Goal: Use online tool/utility: Utilize a website feature to perform a specific function

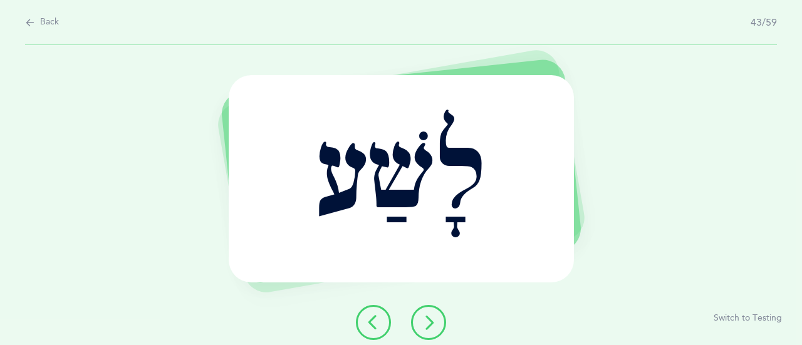
click at [372, 324] on icon at bounding box center [373, 322] width 15 height 15
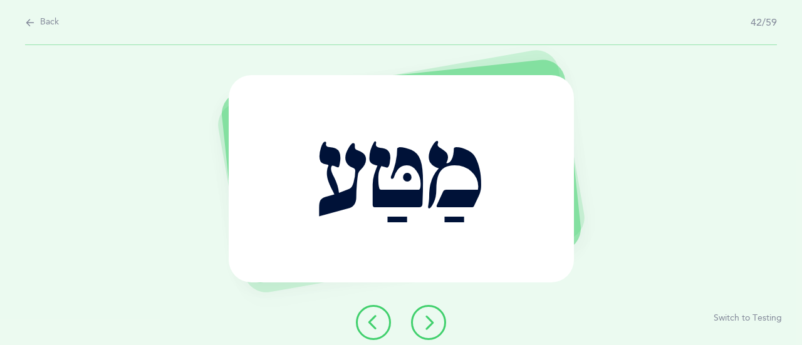
click at [372, 324] on icon at bounding box center [373, 322] width 15 height 15
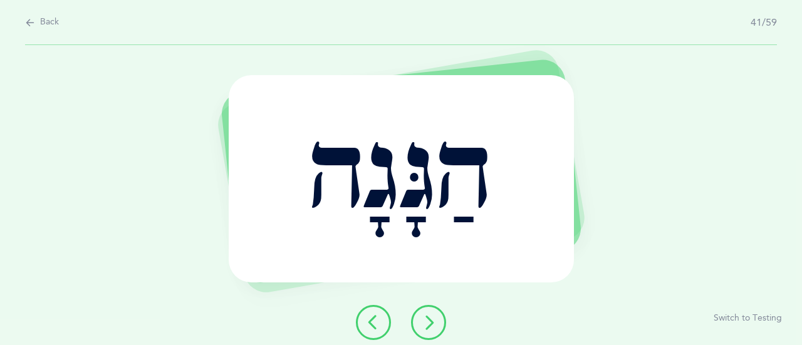
click at [372, 324] on icon at bounding box center [373, 322] width 15 height 15
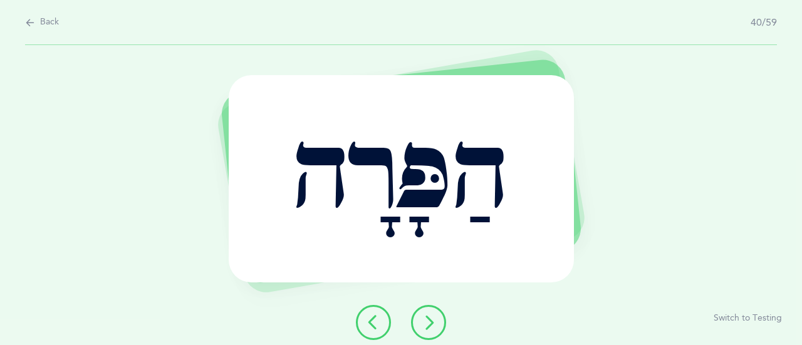
click at [372, 325] on icon at bounding box center [373, 322] width 15 height 15
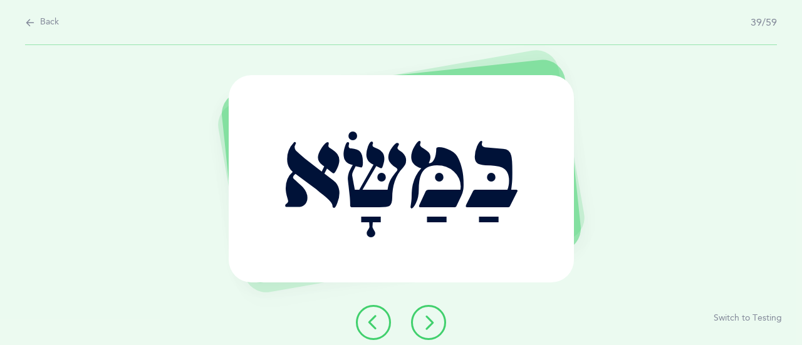
click at [371, 323] on icon at bounding box center [373, 322] width 15 height 15
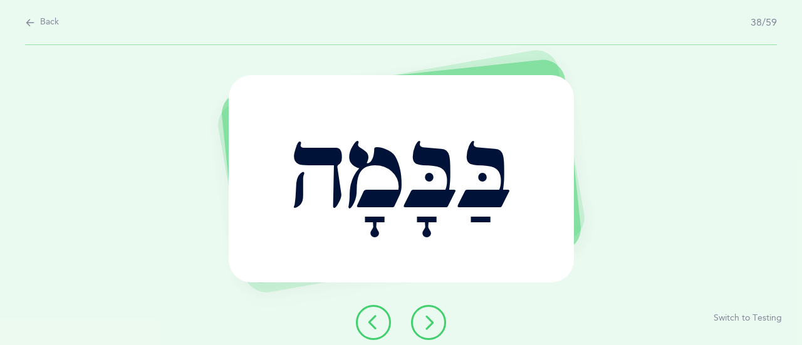
click at [371, 323] on icon at bounding box center [373, 322] width 15 height 15
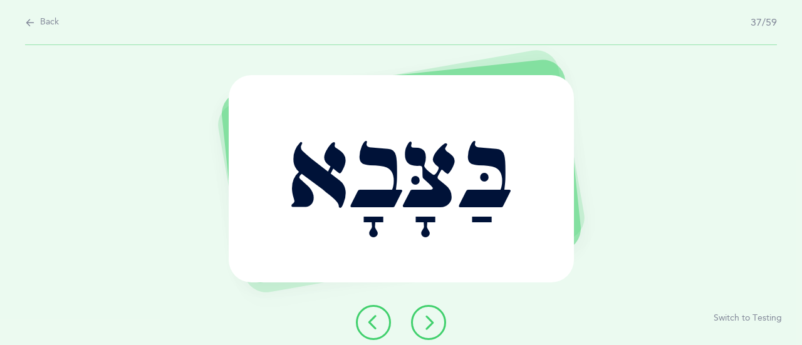
click at [371, 323] on icon at bounding box center [373, 322] width 15 height 15
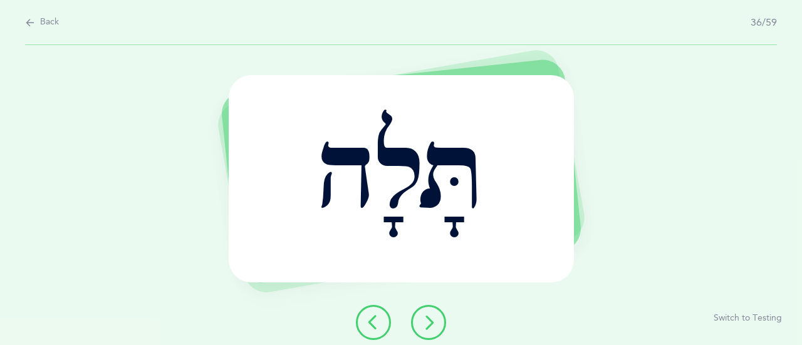
click at [370, 323] on icon at bounding box center [373, 322] width 15 height 15
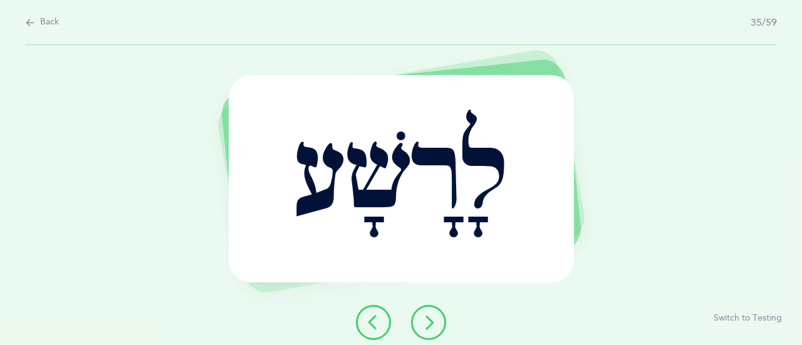
click at [370, 320] on icon at bounding box center [373, 322] width 15 height 15
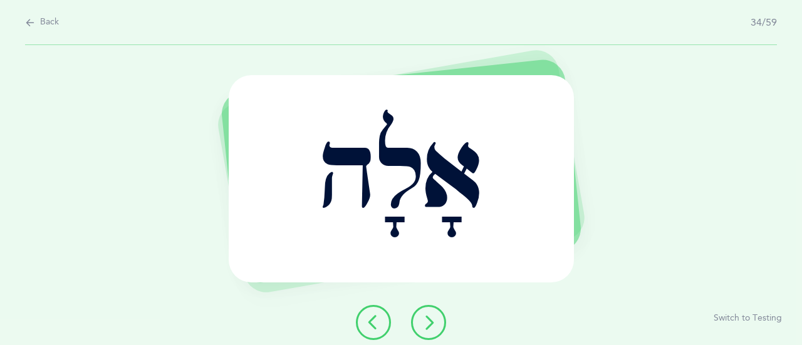
click at [370, 320] on icon at bounding box center [373, 322] width 15 height 15
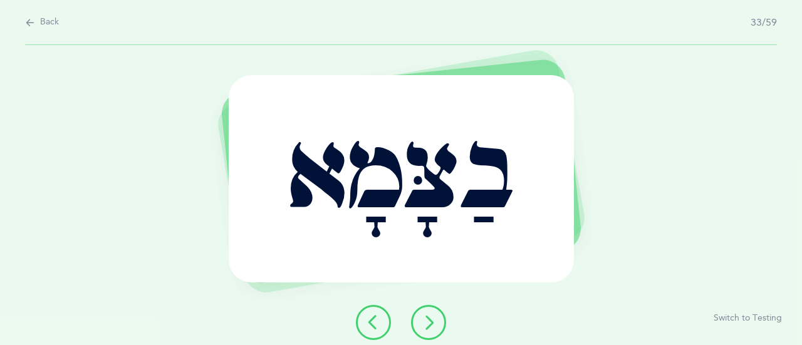
click at [370, 320] on icon at bounding box center [373, 322] width 15 height 15
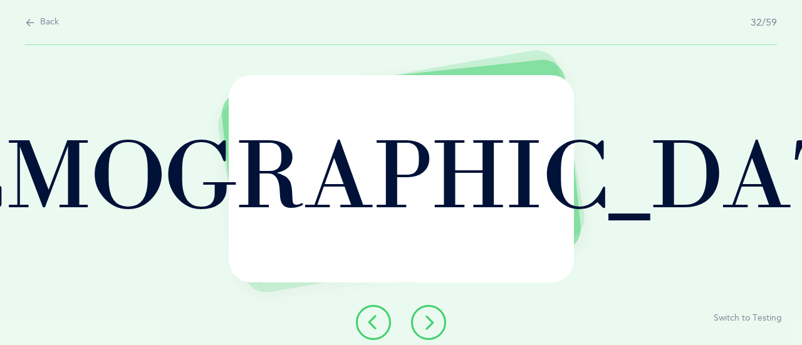
click at [370, 320] on icon at bounding box center [373, 322] width 15 height 15
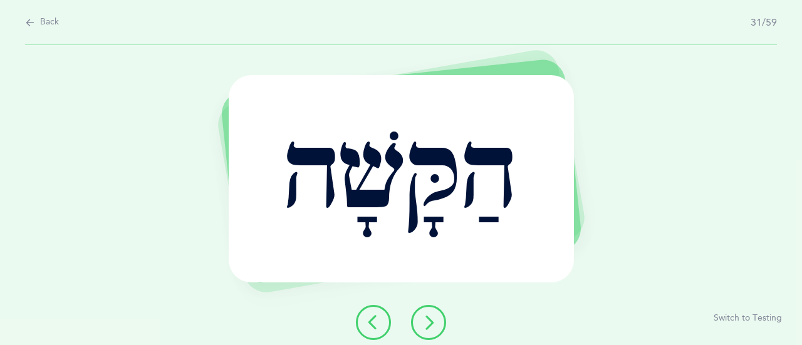
click at [370, 320] on icon at bounding box center [373, 322] width 15 height 15
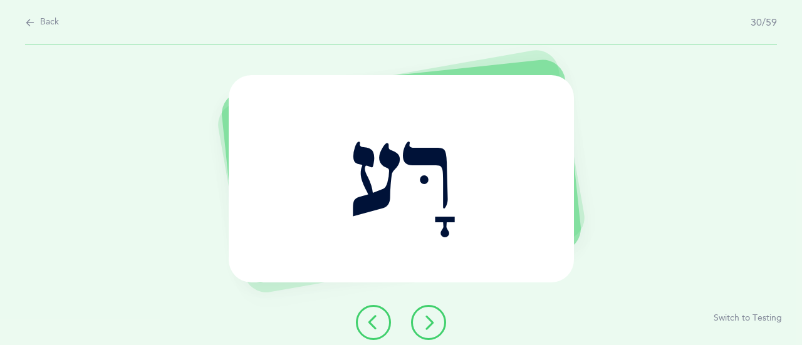
click at [369, 317] on icon at bounding box center [373, 322] width 15 height 15
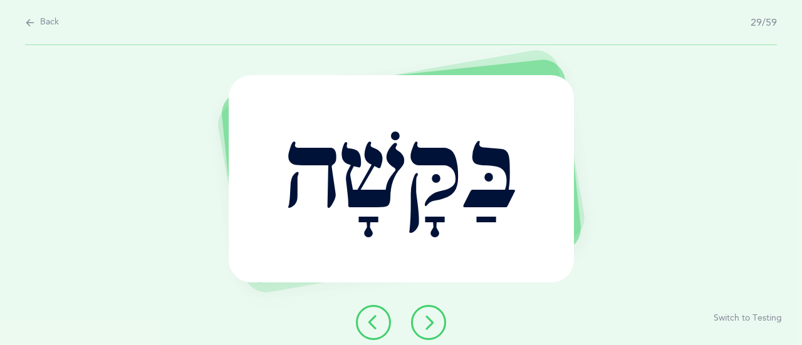
click at [369, 317] on icon at bounding box center [373, 322] width 15 height 15
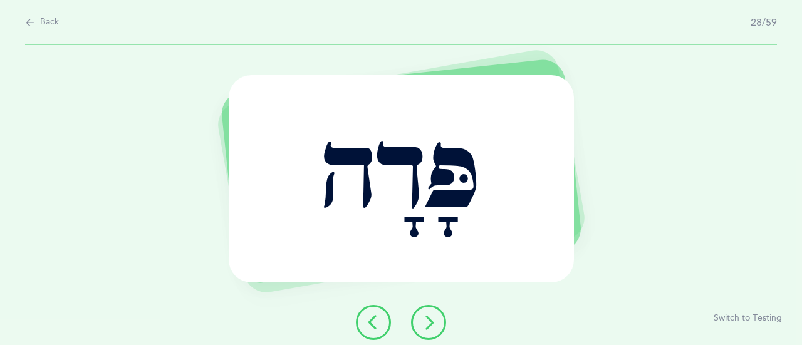
click at [369, 317] on icon at bounding box center [373, 322] width 15 height 15
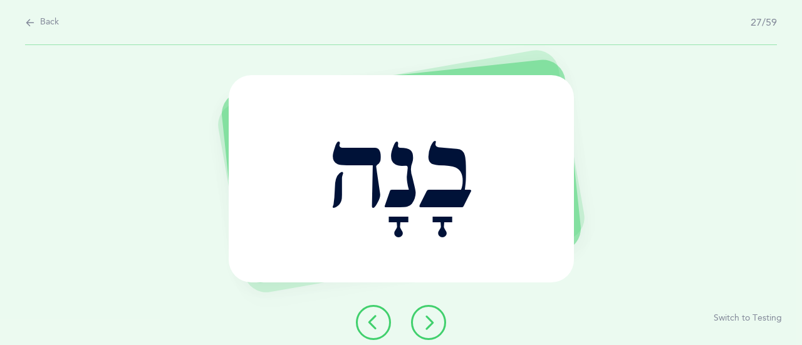
click at [369, 317] on icon at bounding box center [373, 322] width 15 height 15
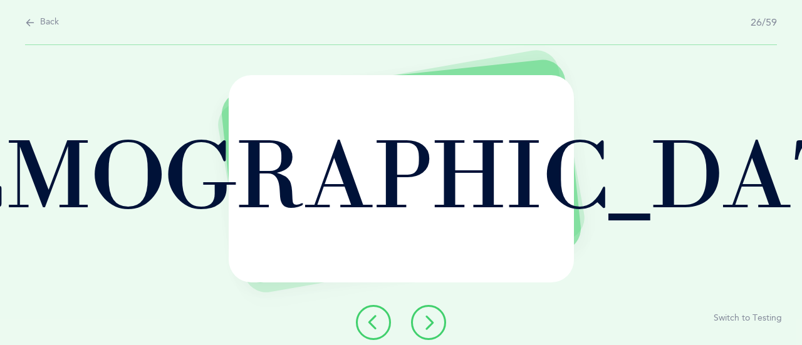
click at [369, 317] on icon at bounding box center [373, 322] width 15 height 15
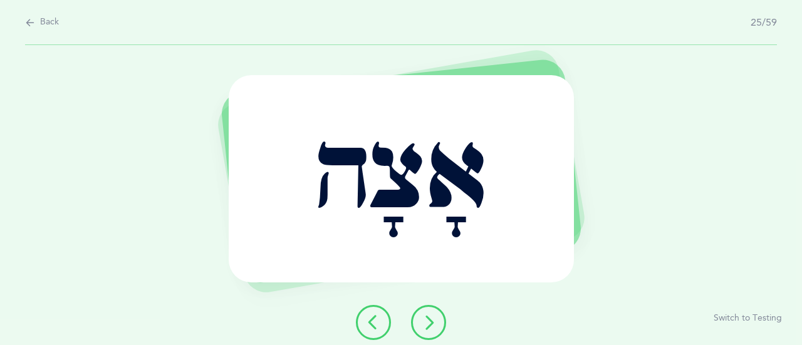
click at [369, 317] on icon at bounding box center [373, 322] width 15 height 15
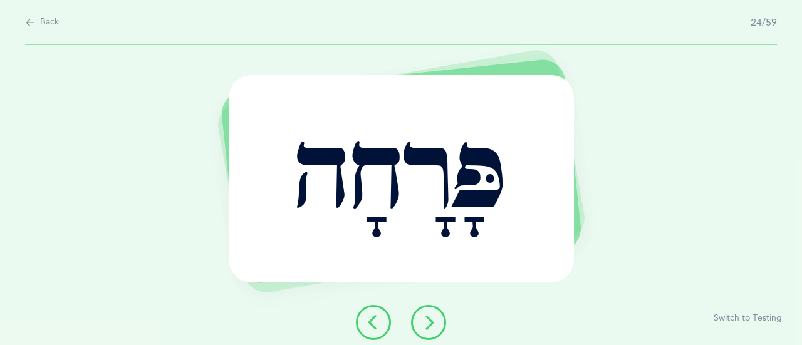
click at [369, 317] on icon at bounding box center [373, 322] width 15 height 15
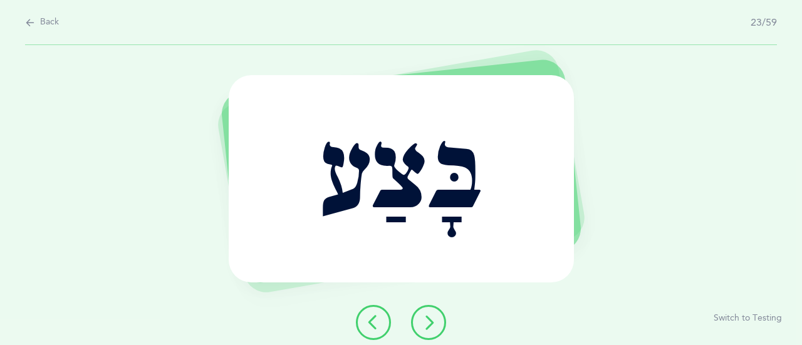
click at [369, 317] on icon at bounding box center [373, 322] width 15 height 15
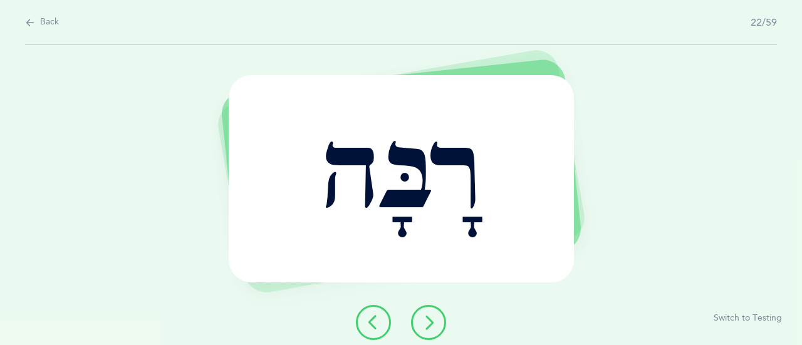
click at [369, 317] on icon at bounding box center [373, 322] width 15 height 15
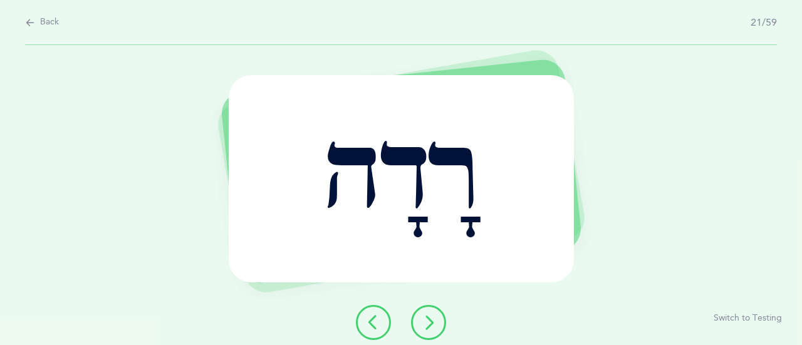
click at [369, 317] on icon at bounding box center [373, 322] width 15 height 15
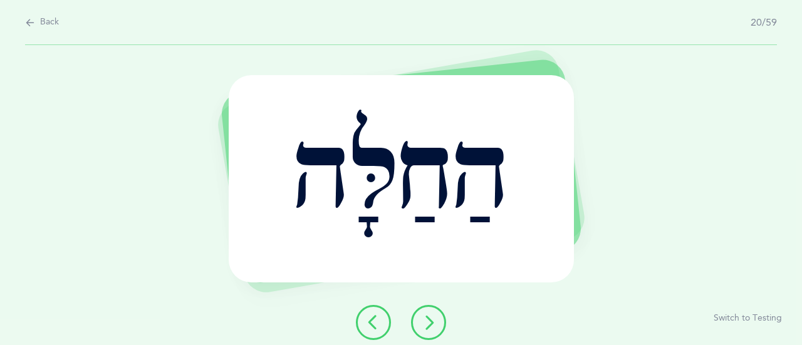
click at [369, 317] on icon at bounding box center [373, 322] width 15 height 15
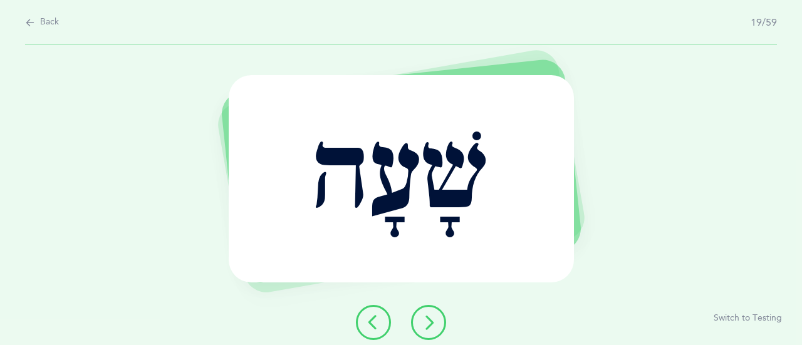
click at [369, 317] on icon at bounding box center [373, 322] width 15 height 15
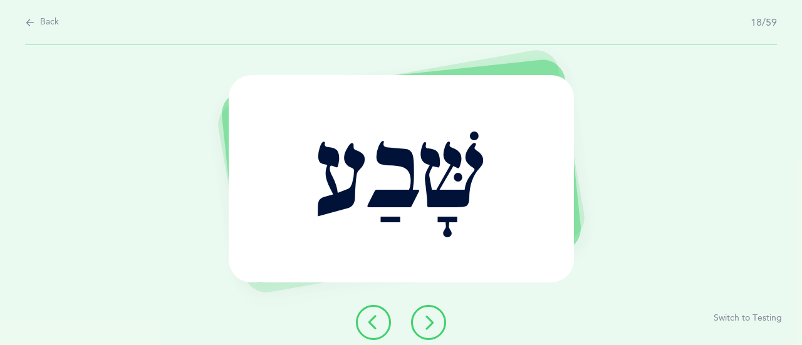
click at [369, 317] on icon at bounding box center [373, 322] width 15 height 15
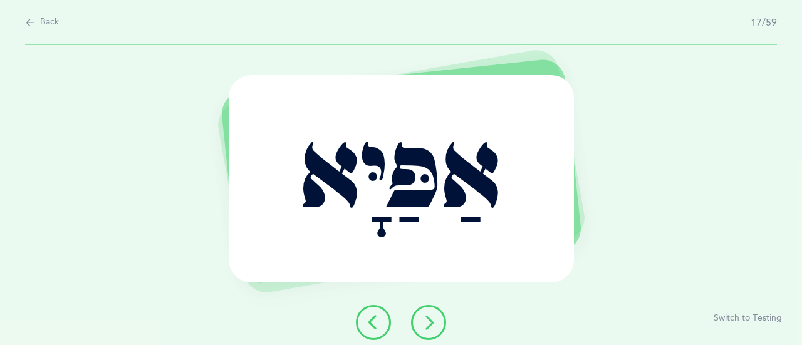
click at [369, 317] on icon at bounding box center [373, 322] width 15 height 15
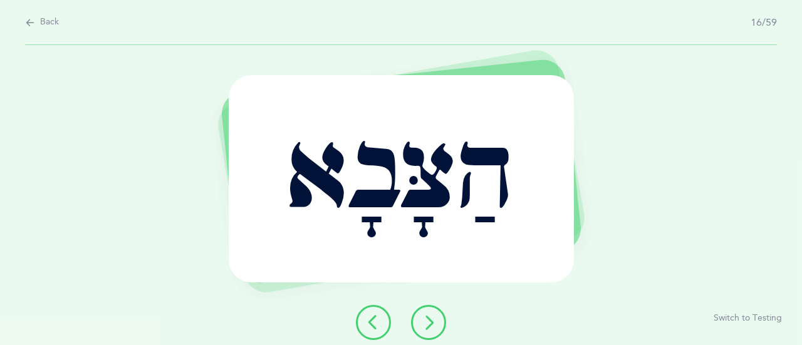
click at [369, 317] on icon at bounding box center [373, 322] width 15 height 15
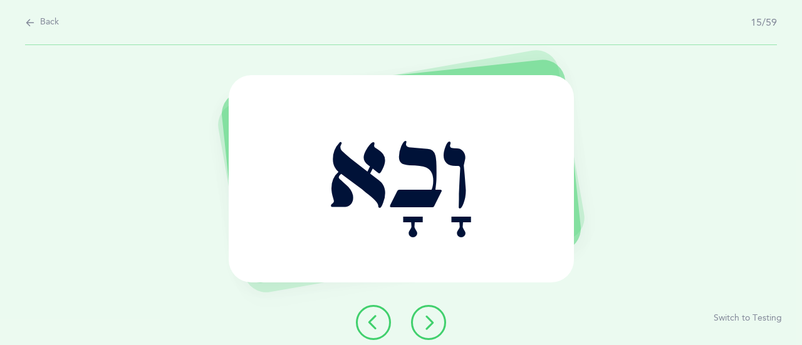
click at [369, 317] on icon at bounding box center [373, 322] width 15 height 15
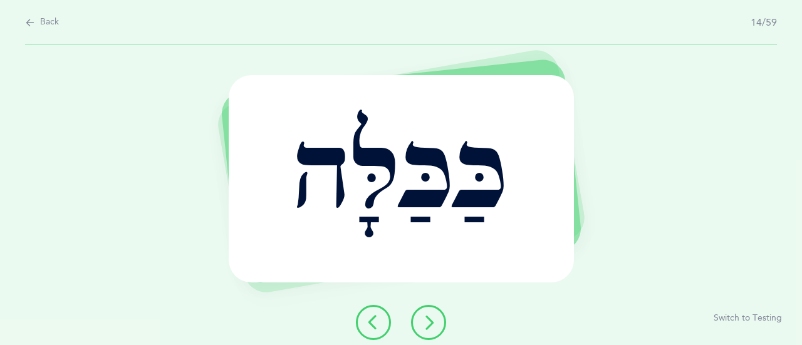
click at [369, 317] on icon at bounding box center [373, 322] width 15 height 15
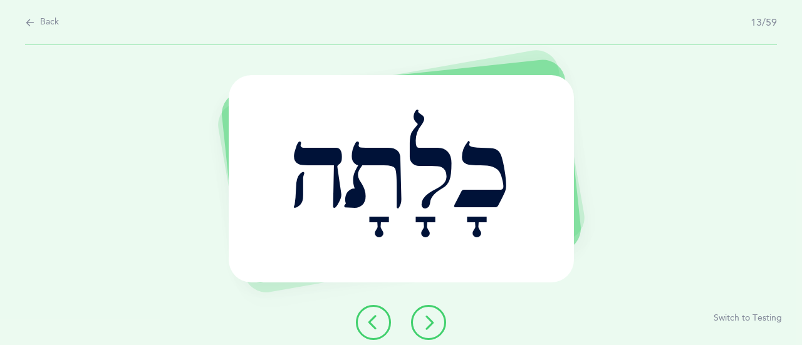
click at [369, 317] on icon at bounding box center [373, 322] width 15 height 15
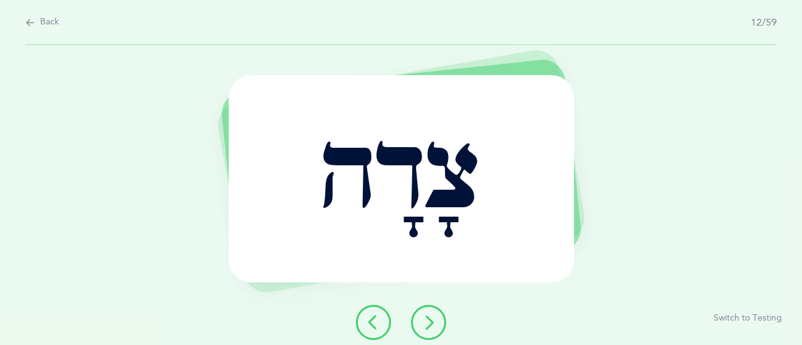
click at [369, 317] on icon at bounding box center [373, 322] width 15 height 15
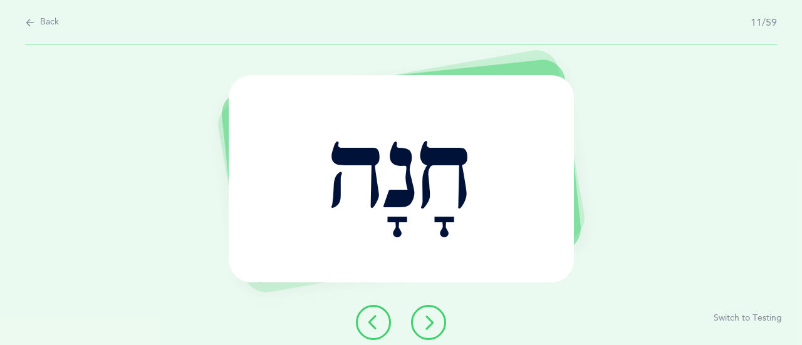
click at [369, 317] on icon at bounding box center [373, 322] width 15 height 15
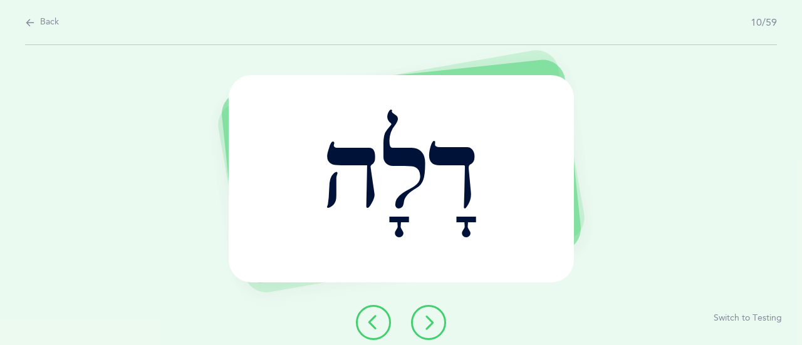
click at [369, 317] on icon at bounding box center [373, 322] width 15 height 15
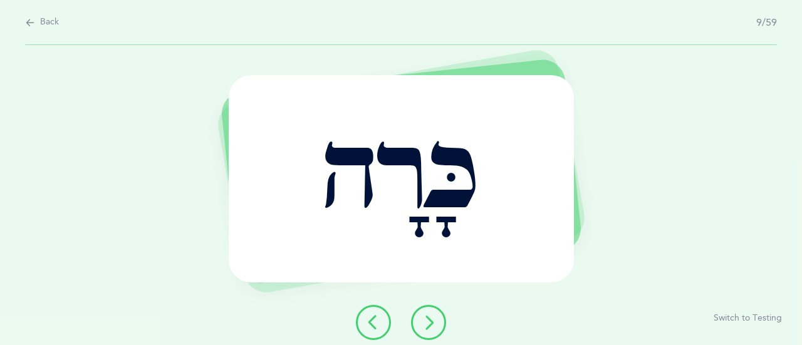
click at [369, 317] on icon at bounding box center [373, 322] width 15 height 15
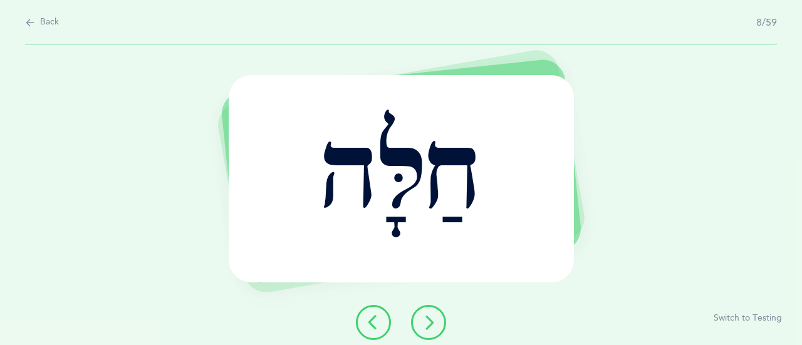
click at [369, 317] on icon at bounding box center [373, 322] width 15 height 15
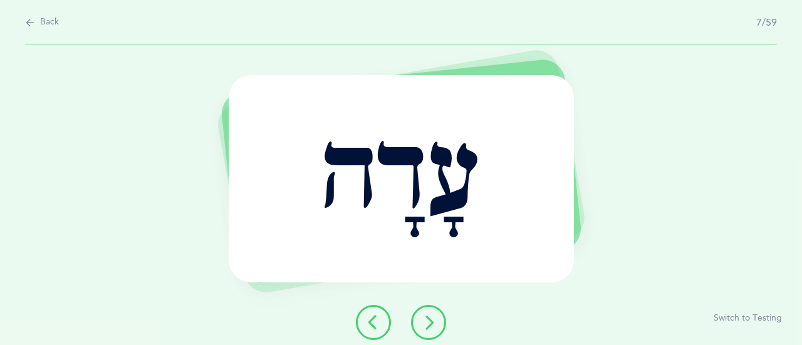
click at [369, 317] on icon at bounding box center [373, 322] width 15 height 15
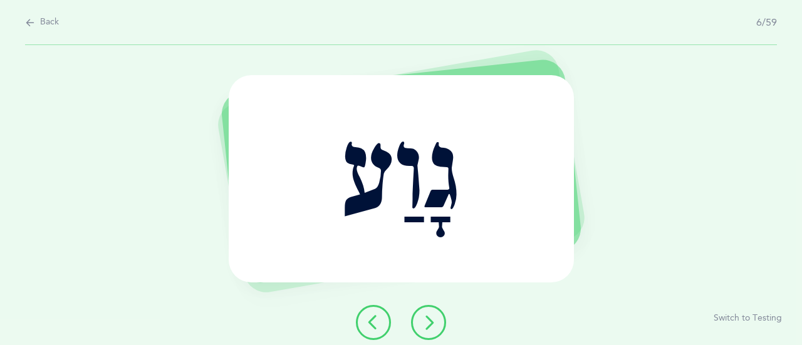
click at [369, 317] on icon at bounding box center [373, 322] width 15 height 15
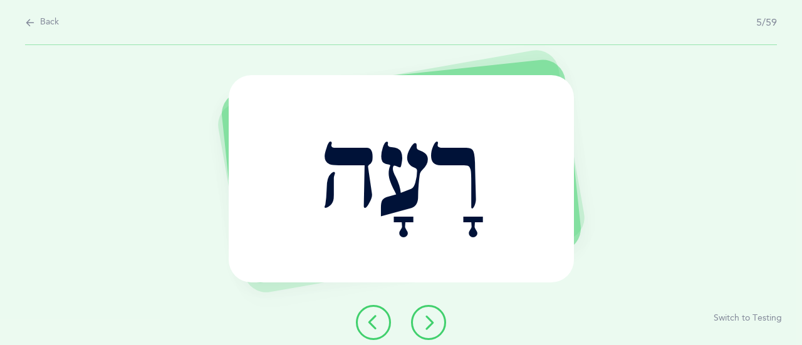
click at [369, 317] on icon at bounding box center [373, 322] width 15 height 15
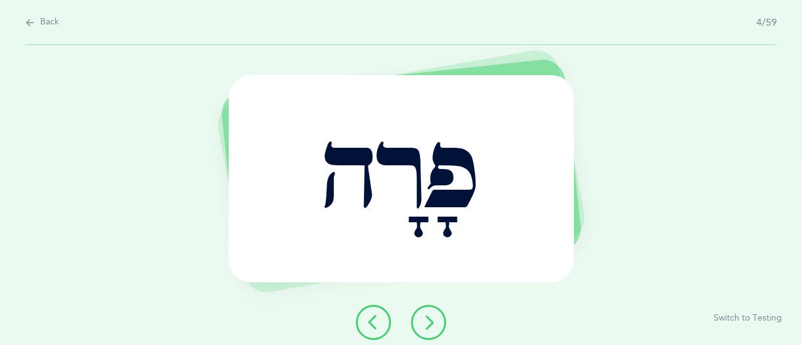
click at [369, 317] on icon at bounding box center [373, 322] width 15 height 15
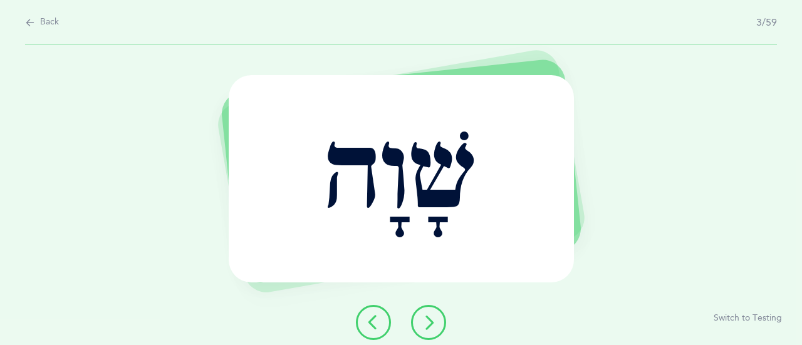
click at [369, 317] on icon at bounding box center [373, 322] width 15 height 15
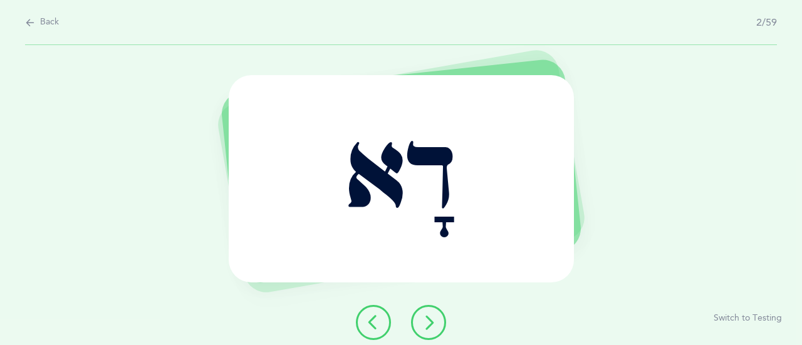
click at [369, 317] on icon at bounding box center [373, 322] width 15 height 15
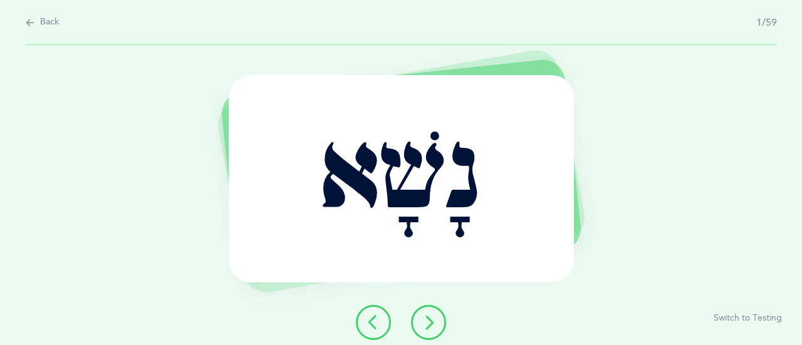
click at [434, 318] on icon at bounding box center [428, 322] width 15 height 15
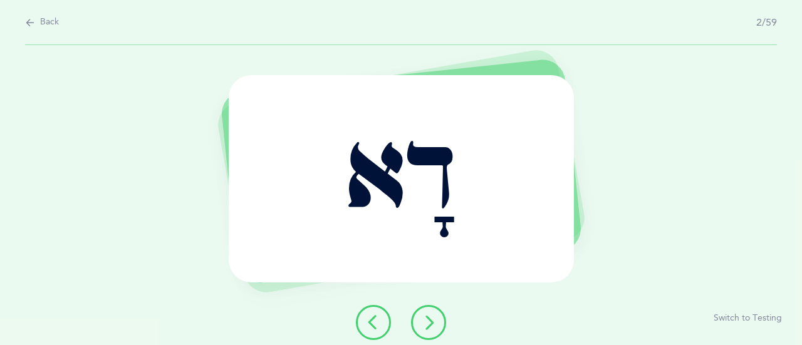
click at [435, 326] on icon at bounding box center [428, 322] width 15 height 15
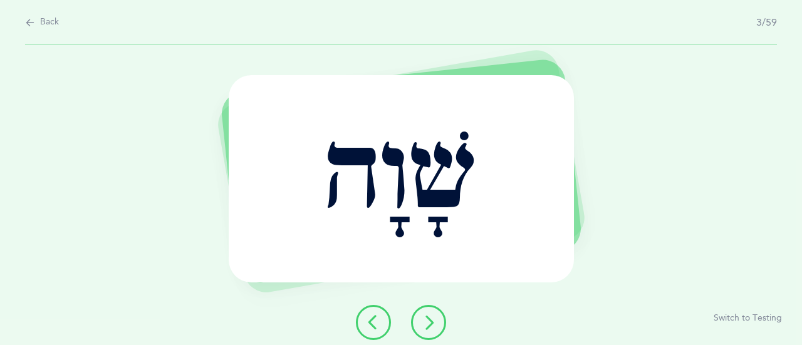
click at [439, 323] on button at bounding box center [428, 322] width 35 height 35
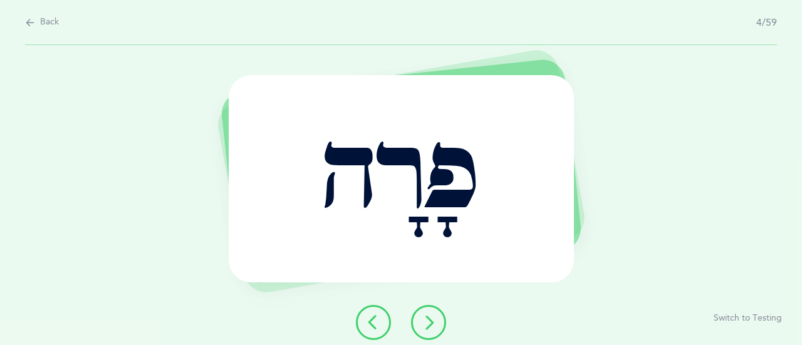
click at [427, 326] on icon at bounding box center [428, 322] width 15 height 15
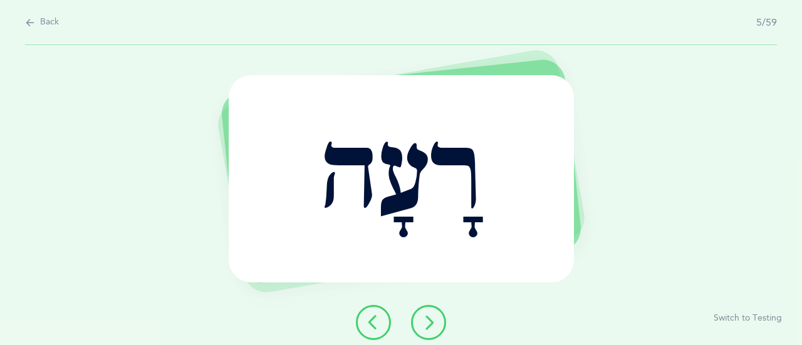
click at [424, 325] on icon at bounding box center [428, 322] width 15 height 15
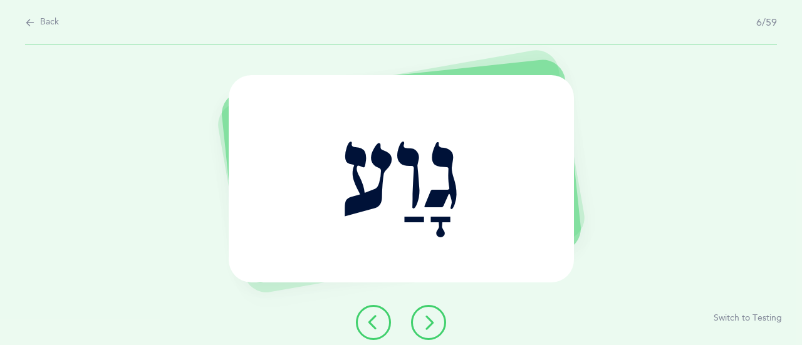
click at [417, 323] on button at bounding box center [428, 322] width 35 height 35
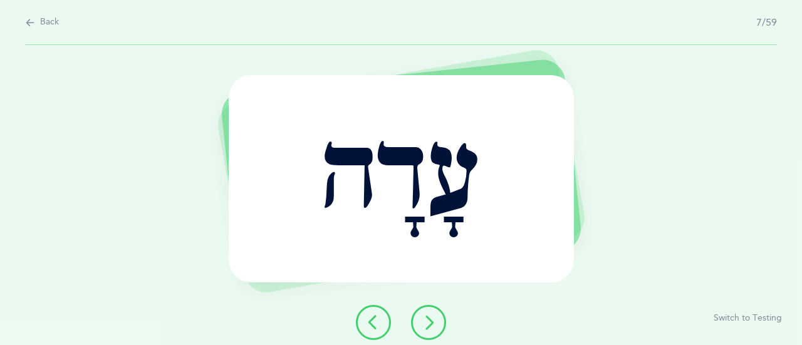
click at [431, 325] on icon at bounding box center [428, 322] width 15 height 15
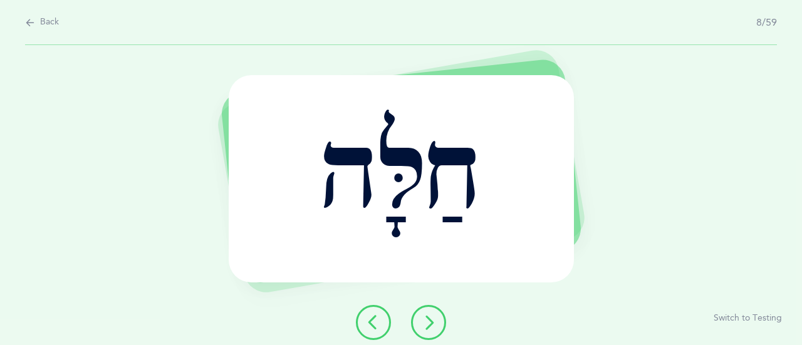
click at [421, 323] on icon at bounding box center [428, 322] width 15 height 15
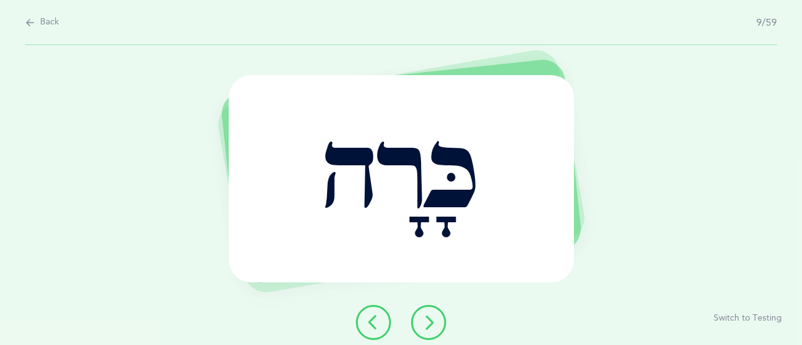
click at [434, 315] on icon at bounding box center [428, 322] width 15 height 15
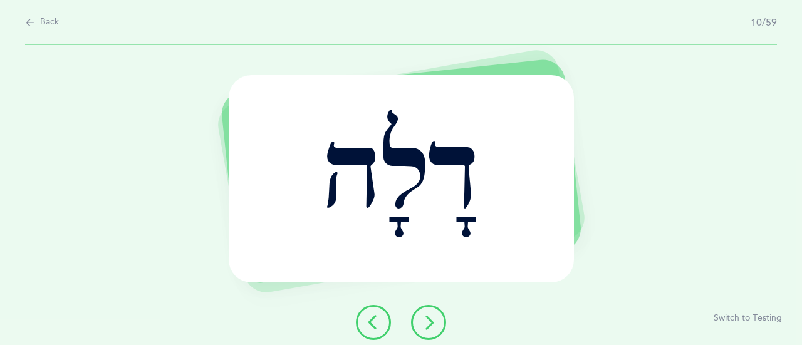
click at [421, 324] on icon at bounding box center [428, 322] width 15 height 15
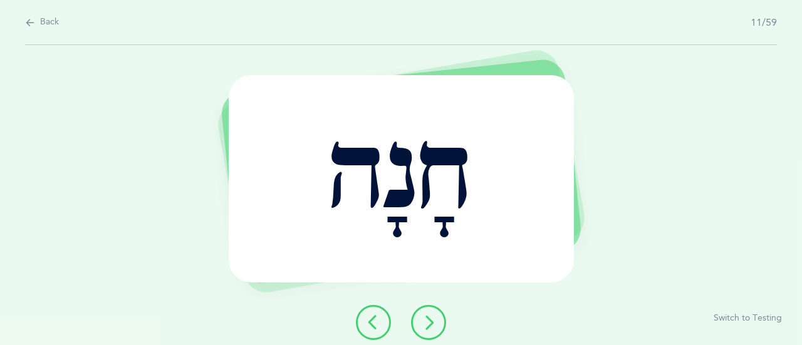
click at [442, 316] on button at bounding box center [428, 322] width 35 height 35
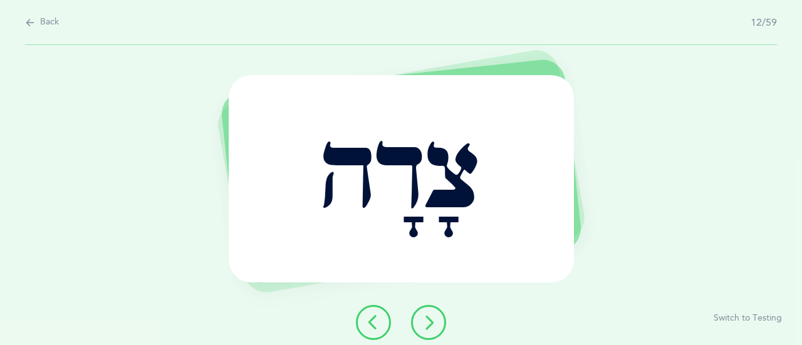
click at [439, 325] on button at bounding box center [428, 322] width 35 height 35
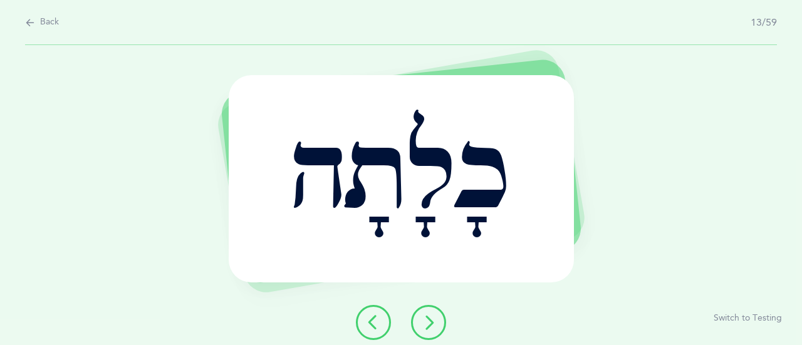
click at [439, 320] on button at bounding box center [428, 322] width 35 height 35
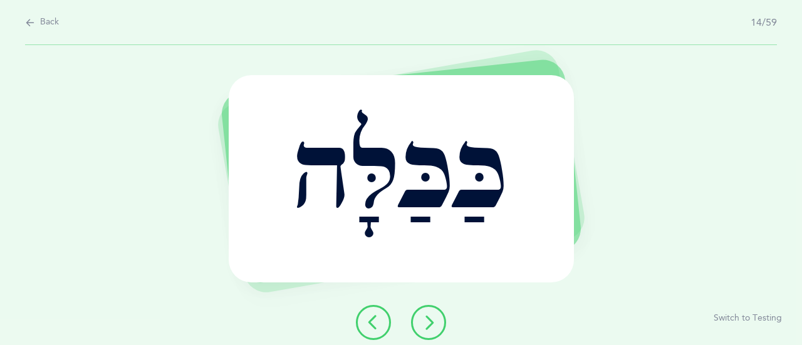
click at [435, 318] on icon at bounding box center [428, 322] width 15 height 15
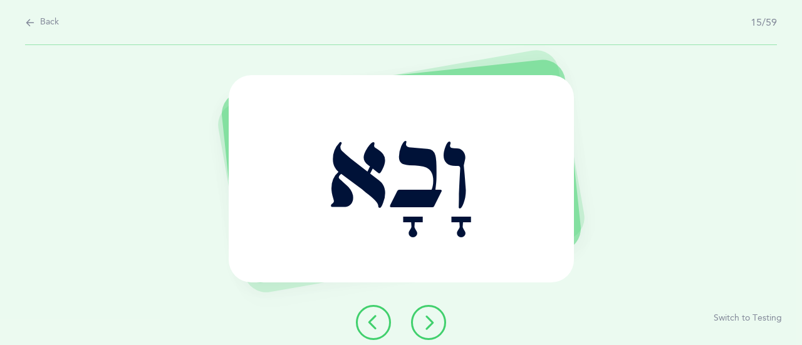
click at [416, 317] on button at bounding box center [428, 322] width 35 height 35
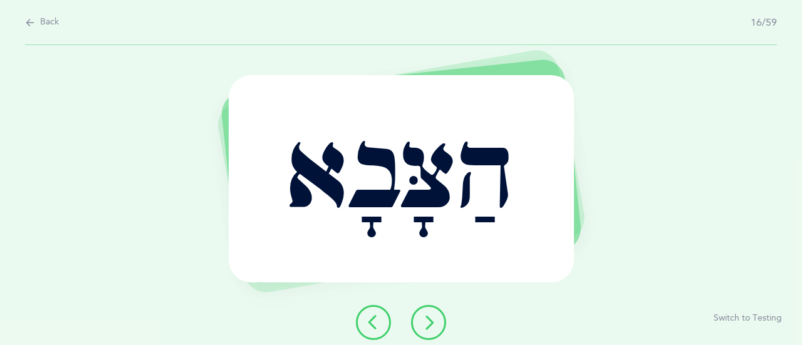
click at [439, 328] on button at bounding box center [428, 322] width 35 height 35
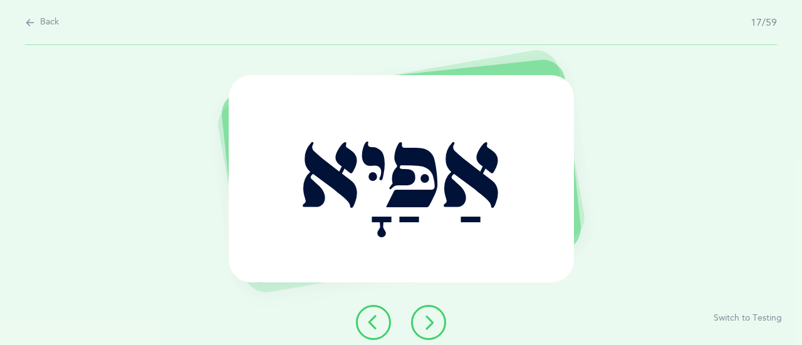
click at [427, 317] on icon at bounding box center [428, 322] width 15 height 15
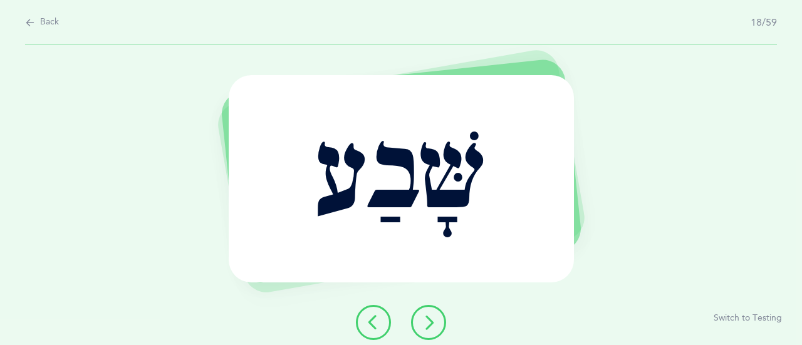
click at [418, 316] on button at bounding box center [428, 322] width 35 height 35
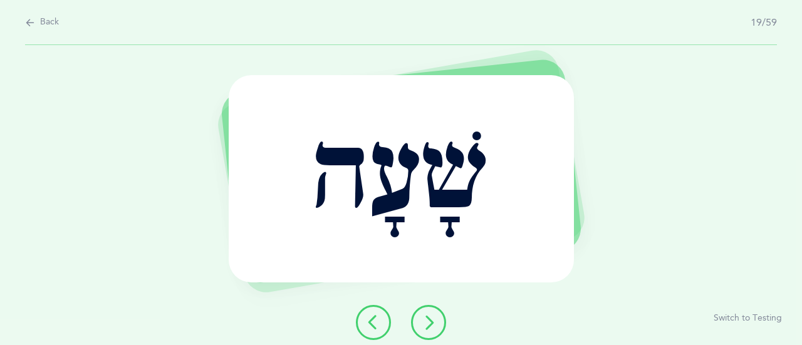
click at [437, 330] on button at bounding box center [428, 322] width 35 height 35
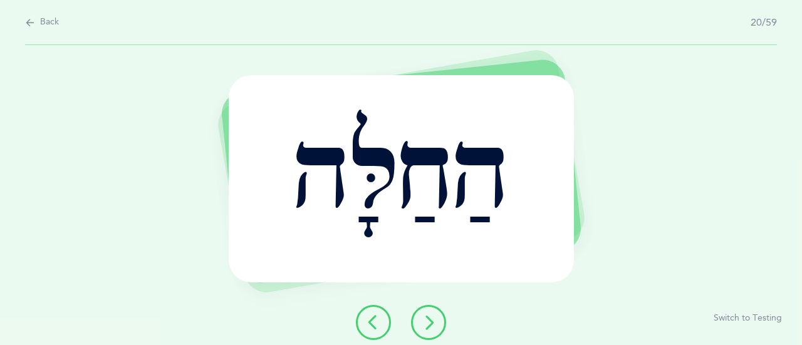
click at [434, 322] on icon at bounding box center [428, 322] width 15 height 15
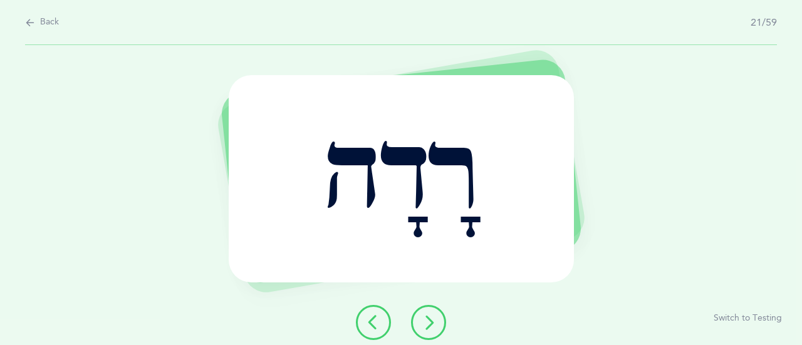
click at [429, 318] on icon at bounding box center [428, 322] width 15 height 15
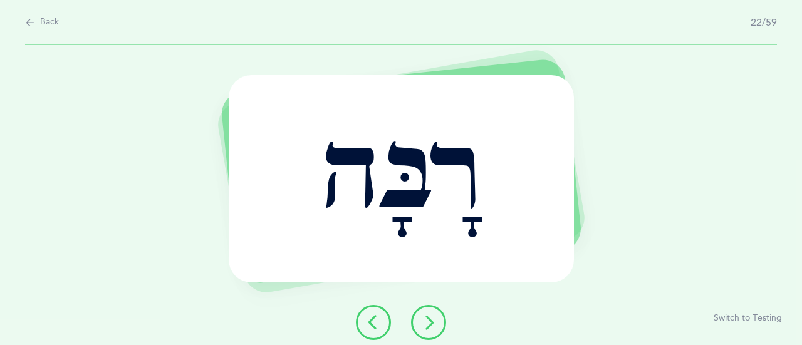
click at [431, 322] on icon at bounding box center [428, 322] width 15 height 15
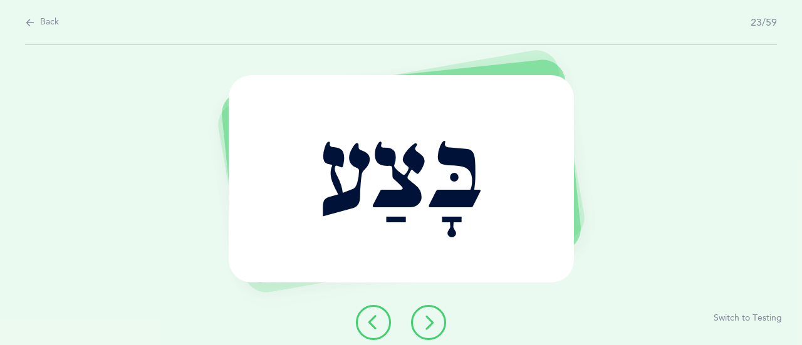
click at [424, 317] on icon at bounding box center [428, 322] width 15 height 15
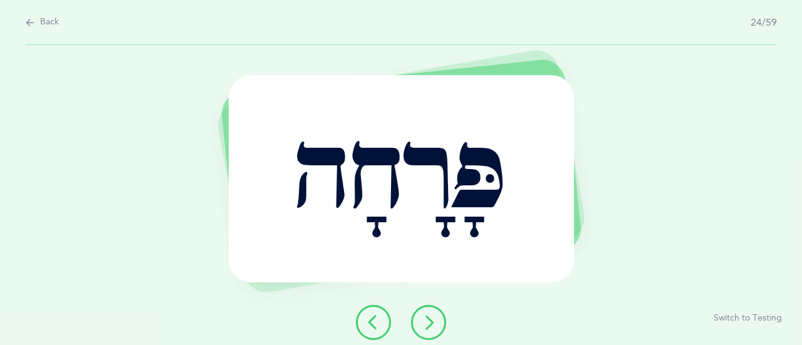
click at [430, 320] on icon at bounding box center [428, 322] width 15 height 15
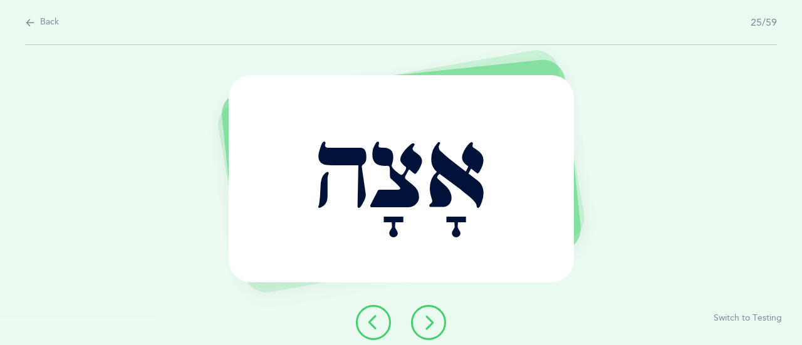
click at [417, 323] on button at bounding box center [428, 322] width 35 height 35
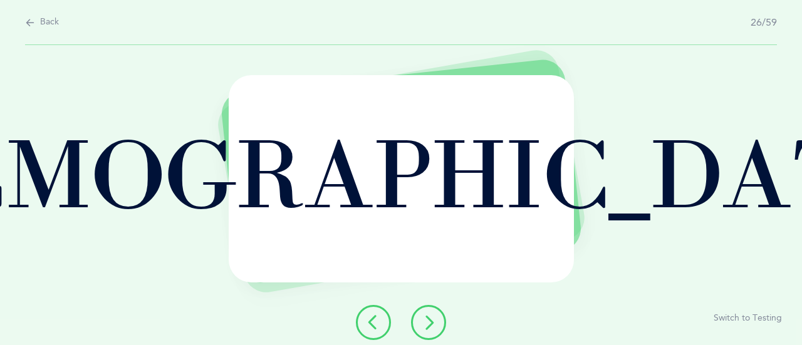
click at [416, 320] on button at bounding box center [428, 322] width 35 height 35
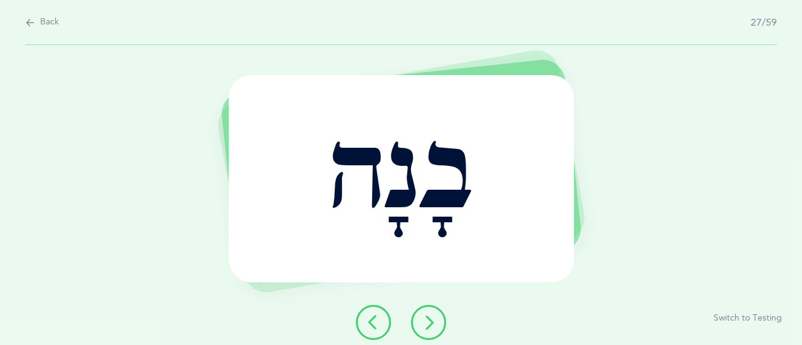
click at [432, 317] on icon at bounding box center [428, 322] width 15 height 15
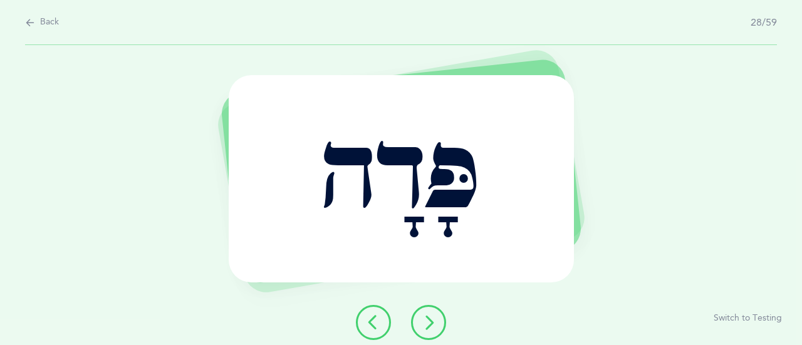
click at [422, 323] on icon at bounding box center [428, 322] width 15 height 15
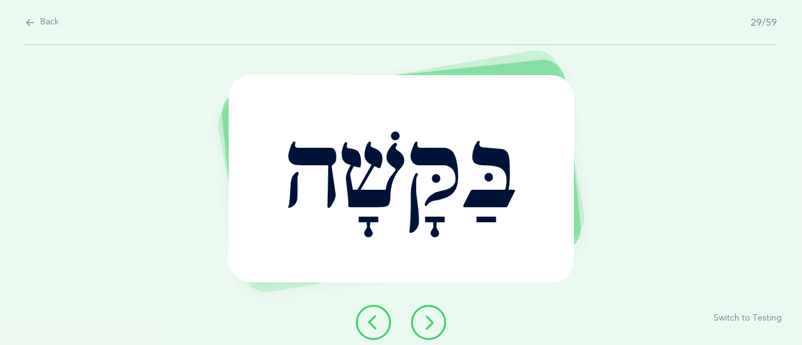
click at [422, 313] on button at bounding box center [428, 322] width 35 height 35
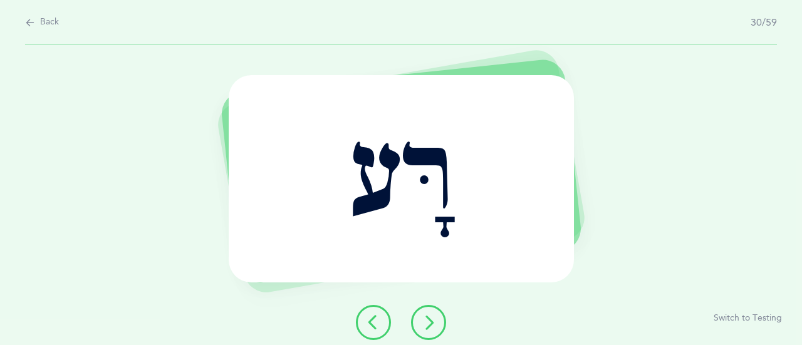
click at [418, 320] on button at bounding box center [428, 322] width 35 height 35
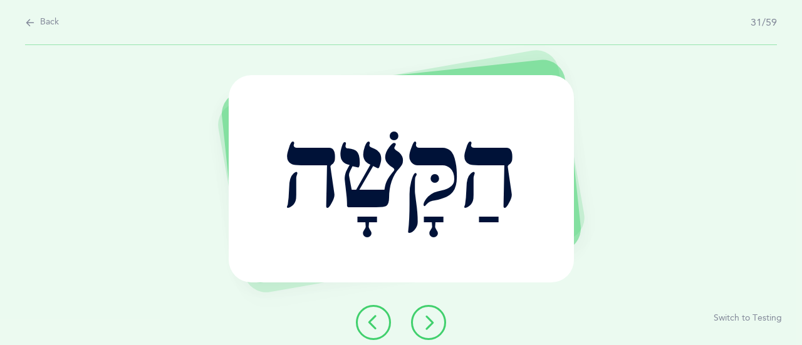
click at [434, 323] on icon at bounding box center [428, 322] width 15 height 15
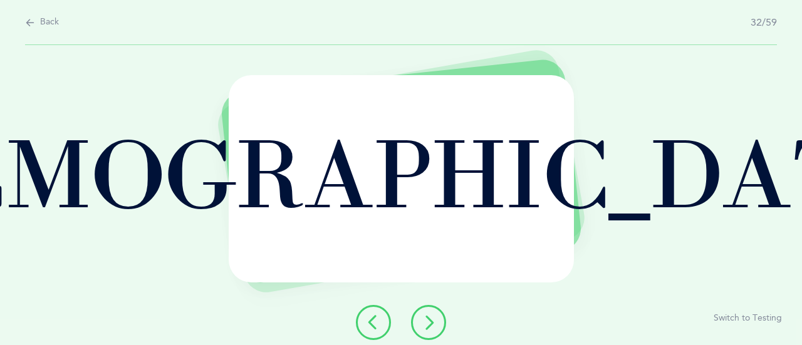
click at [426, 325] on icon at bounding box center [428, 322] width 15 height 15
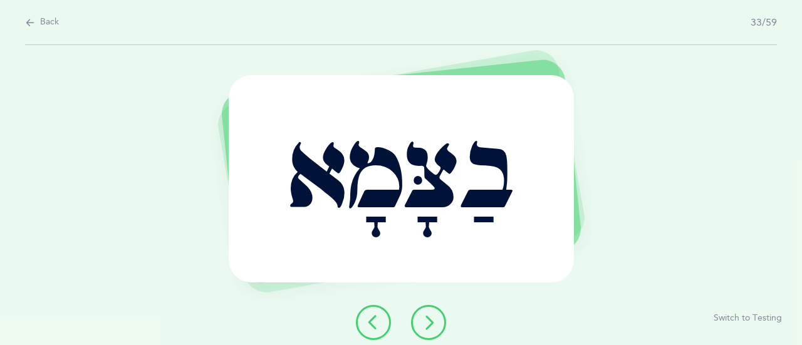
click at [420, 318] on button at bounding box center [428, 322] width 35 height 35
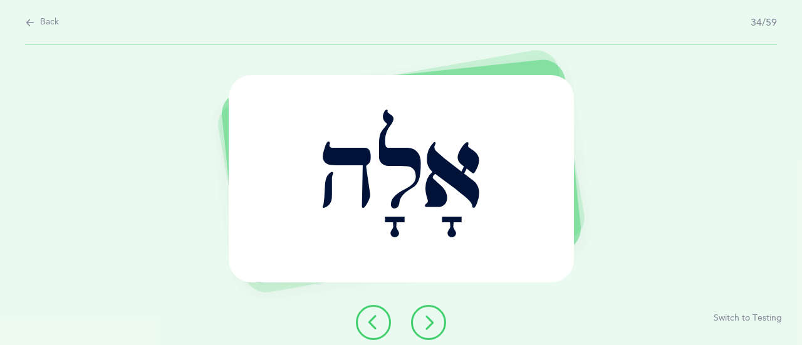
click at [432, 322] on icon at bounding box center [428, 322] width 15 height 15
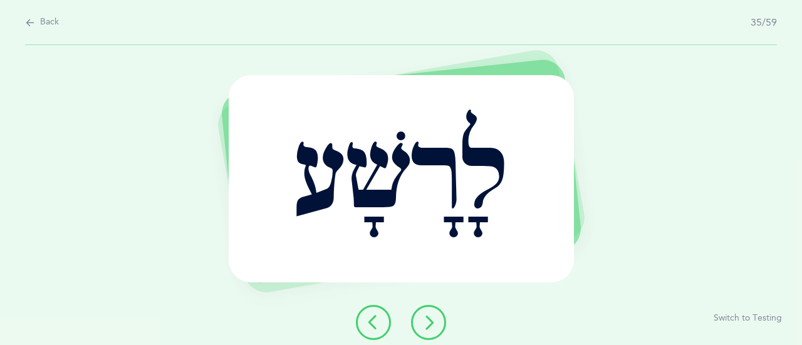
click at [425, 314] on button at bounding box center [428, 322] width 35 height 35
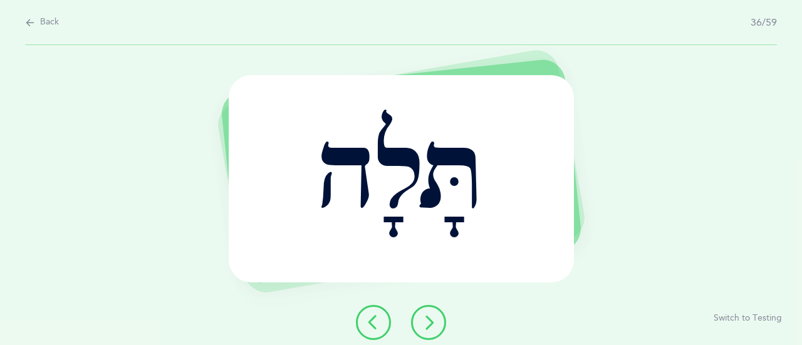
click at [434, 319] on icon at bounding box center [428, 322] width 15 height 15
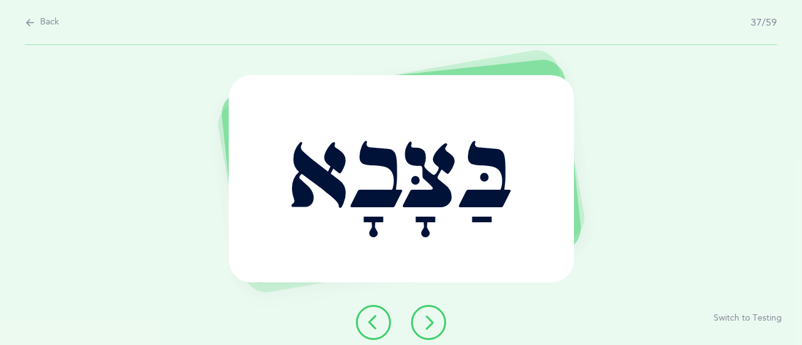
click at [432, 315] on icon at bounding box center [428, 322] width 15 height 15
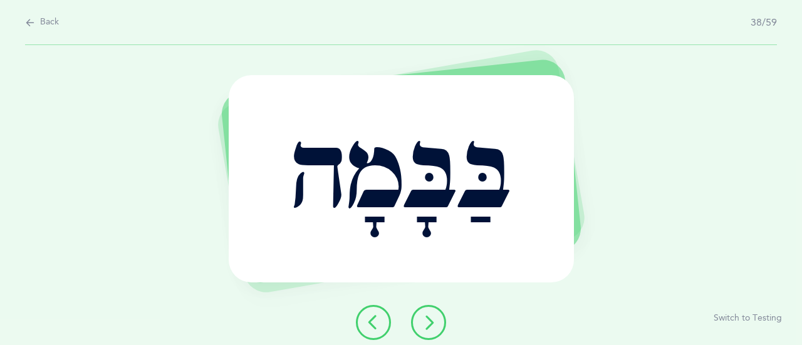
click at [427, 322] on icon at bounding box center [428, 322] width 15 height 15
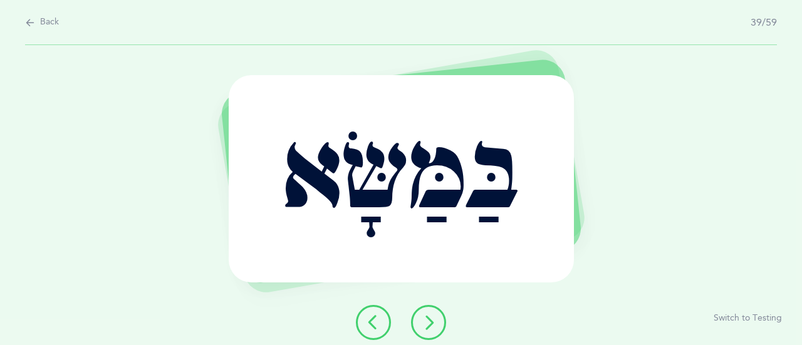
click at [436, 327] on icon at bounding box center [428, 322] width 15 height 15
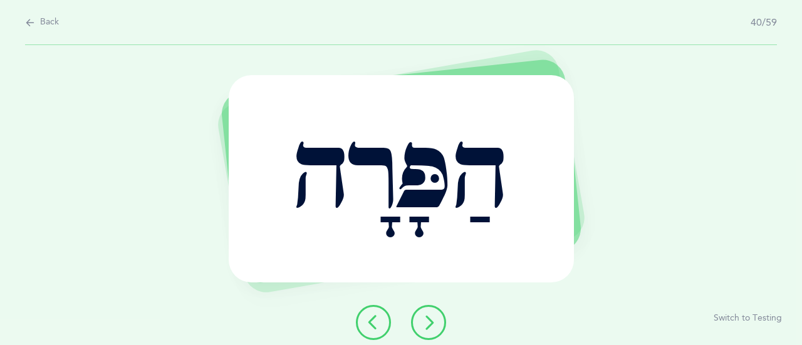
click at [439, 322] on button at bounding box center [428, 322] width 35 height 35
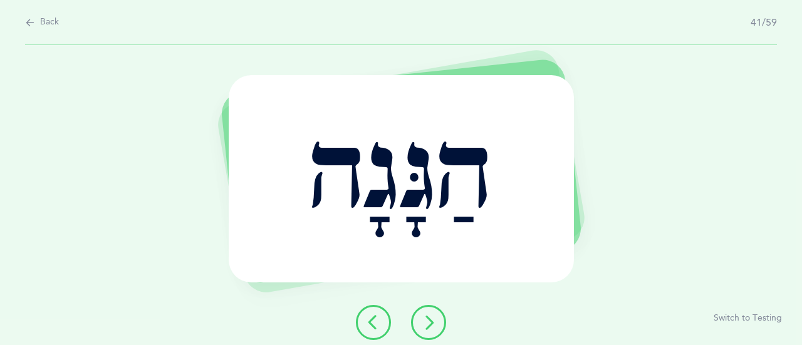
click at [432, 327] on icon at bounding box center [428, 322] width 15 height 15
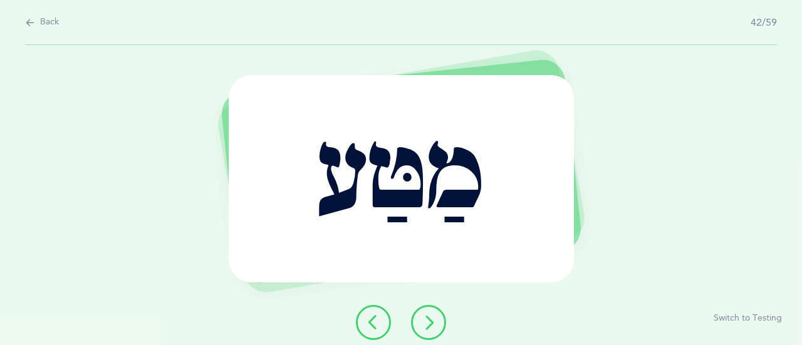
click at [431, 327] on icon at bounding box center [428, 322] width 15 height 15
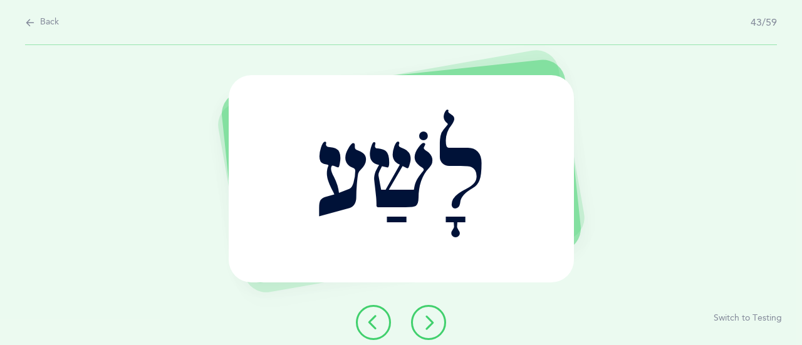
click at [429, 317] on icon at bounding box center [428, 322] width 15 height 15
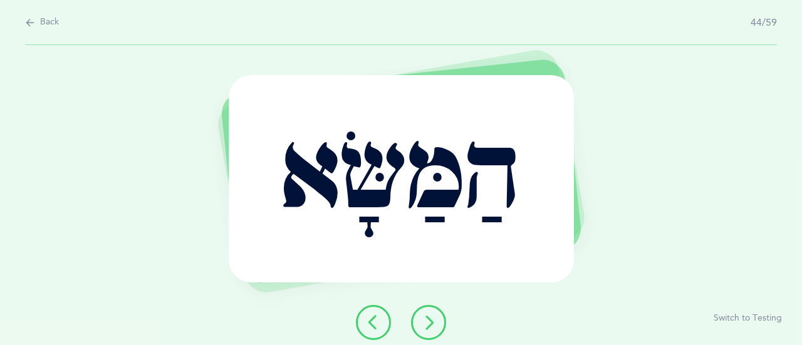
click at [424, 321] on icon at bounding box center [428, 322] width 15 height 15
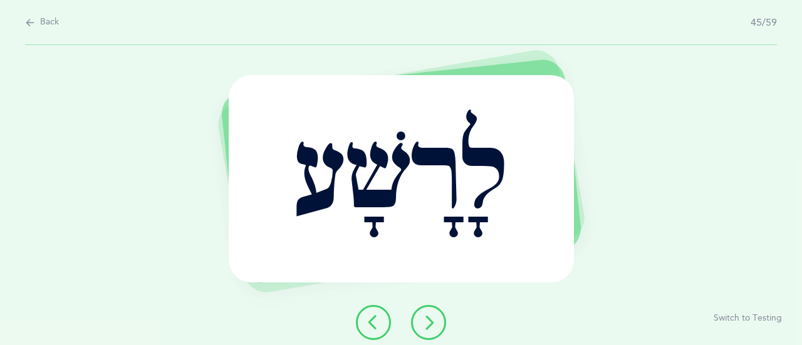
click at [423, 318] on icon at bounding box center [428, 322] width 15 height 15
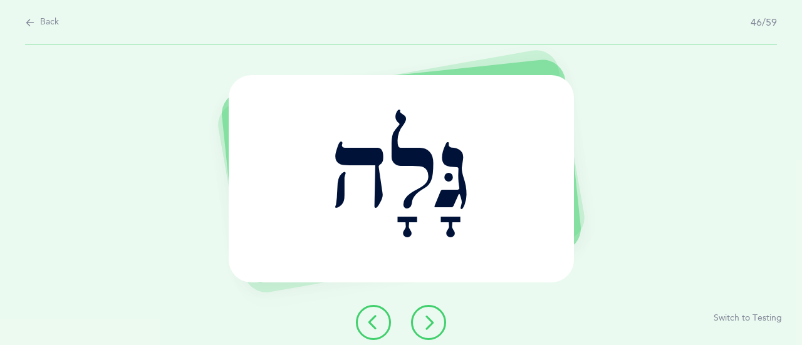
click at [428, 319] on icon at bounding box center [428, 322] width 15 height 15
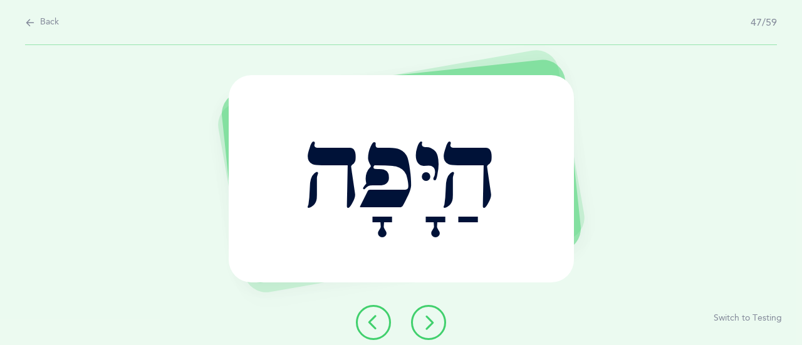
click at [431, 318] on icon at bounding box center [428, 322] width 15 height 15
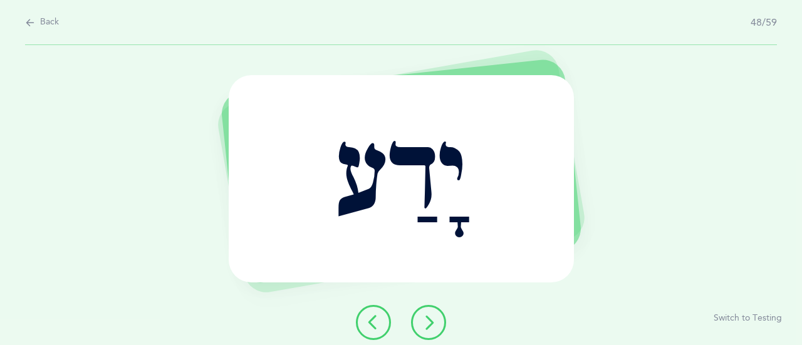
click at [431, 320] on icon at bounding box center [428, 322] width 15 height 15
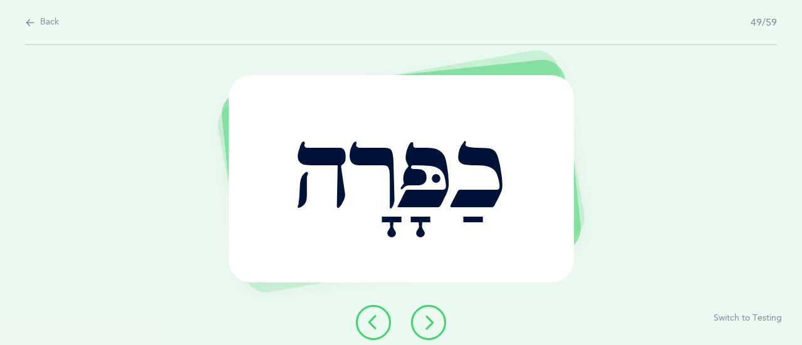
click at [425, 311] on button at bounding box center [428, 322] width 35 height 35
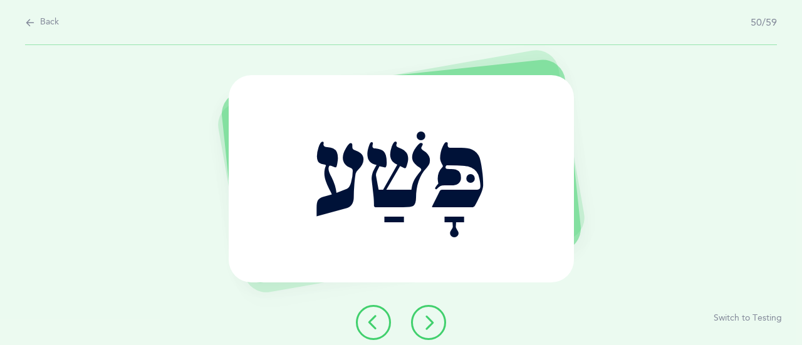
click at [421, 311] on button at bounding box center [428, 322] width 35 height 35
